Goal: Navigation & Orientation: Find specific page/section

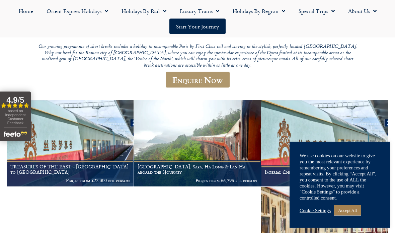
scroll to position [81, 0]
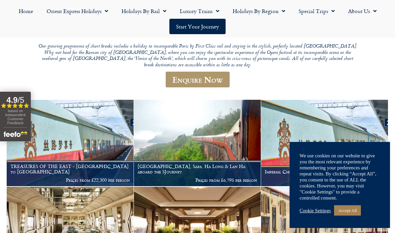
click at [282, 15] on span "Menu" at bounding box center [281, 11] width 7 height 12
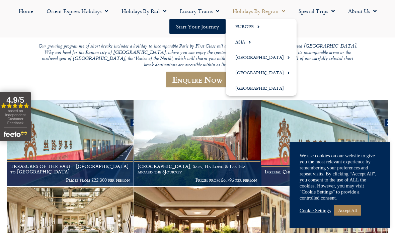
click at [366, 33] on ul "Home Orient Express Holidays Venice Simplon-Orient-Express – 2025 Venice Simplo…" at bounding box center [197, 18] width 388 height 31
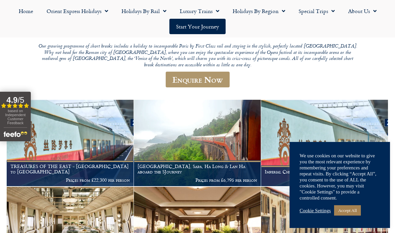
click at [332, 13] on span "Menu" at bounding box center [331, 11] width 7 height 12
click at [376, 34] on ul "Home Orient Express Holidays Venice Simplon-Orient-Express – 2025 Venice Simplo…" at bounding box center [197, 18] width 388 height 31
click at [162, 13] on span "Menu" at bounding box center [163, 11] width 7 height 12
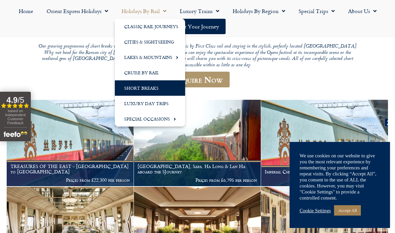
click at [164, 107] on link "Luxury Day Trips" at bounding box center [150, 103] width 70 height 15
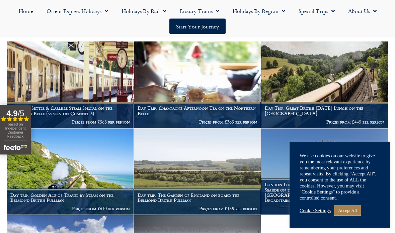
scroll to position [125, 0]
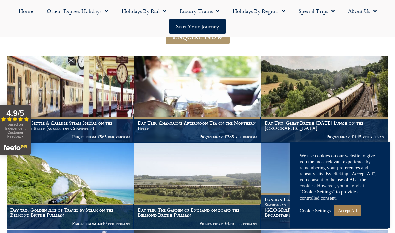
click at [360, 216] on link "Accept All" at bounding box center [347, 210] width 27 height 10
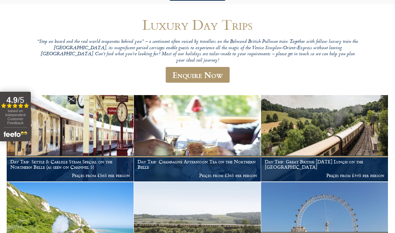
scroll to position [0, 0]
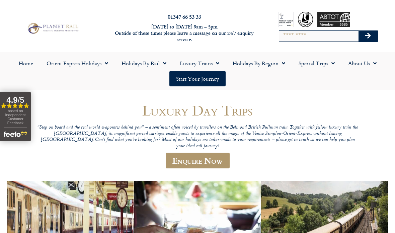
click at [284, 63] on span "Menu" at bounding box center [281, 63] width 7 height 12
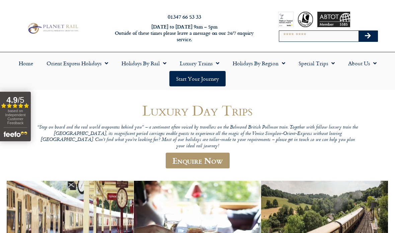
click at [164, 64] on span "Menu" at bounding box center [163, 63] width 7 height 12
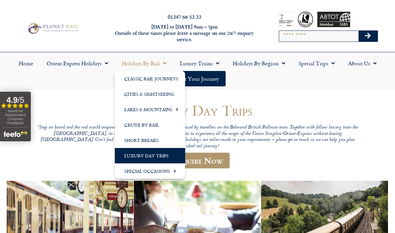
click at [159, 141] on link "Short Breaks" at bounding box center [150, 140] width 70 height 15
